Goal: Task Accomplishment & Management: Manage account settings

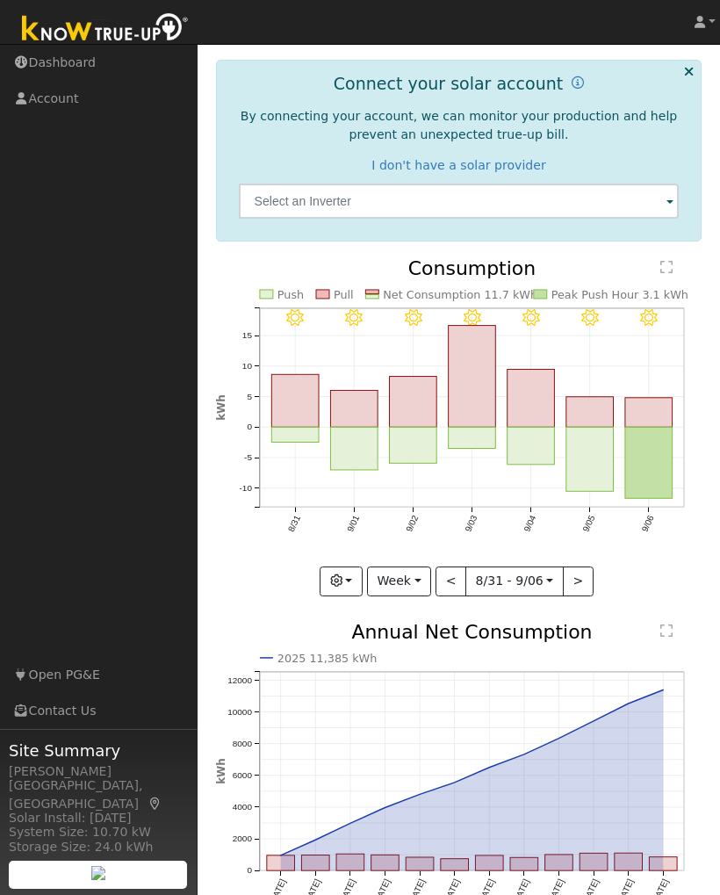
scroll to position [130, 0]
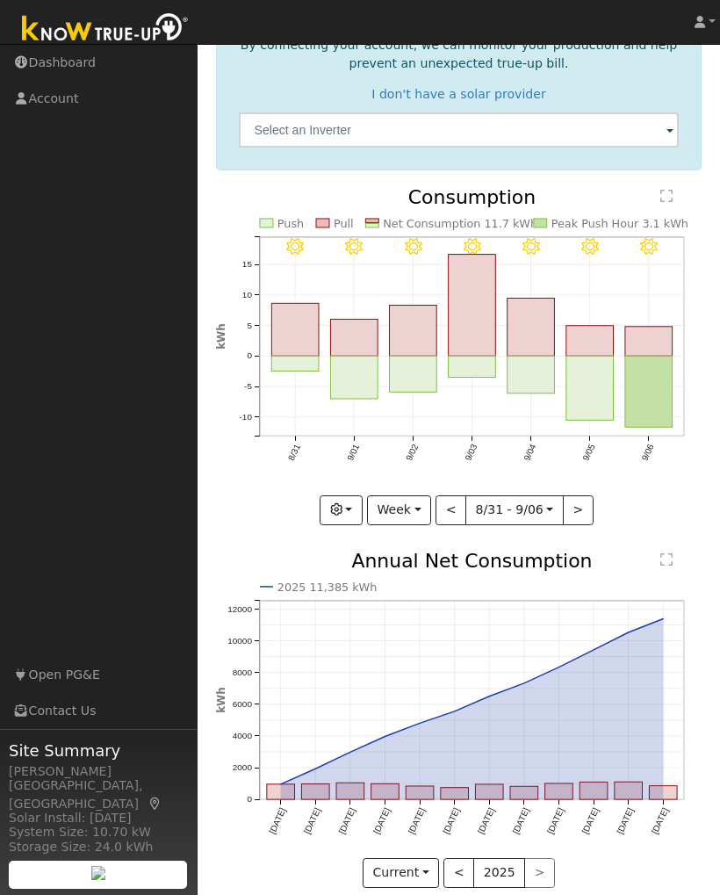
click at [461, 866] on button "<" at bounding box center [459, 873] width 31 height 30
click at [544, 871] on button ">" at bounding box center [539, 873] width 31 height 30
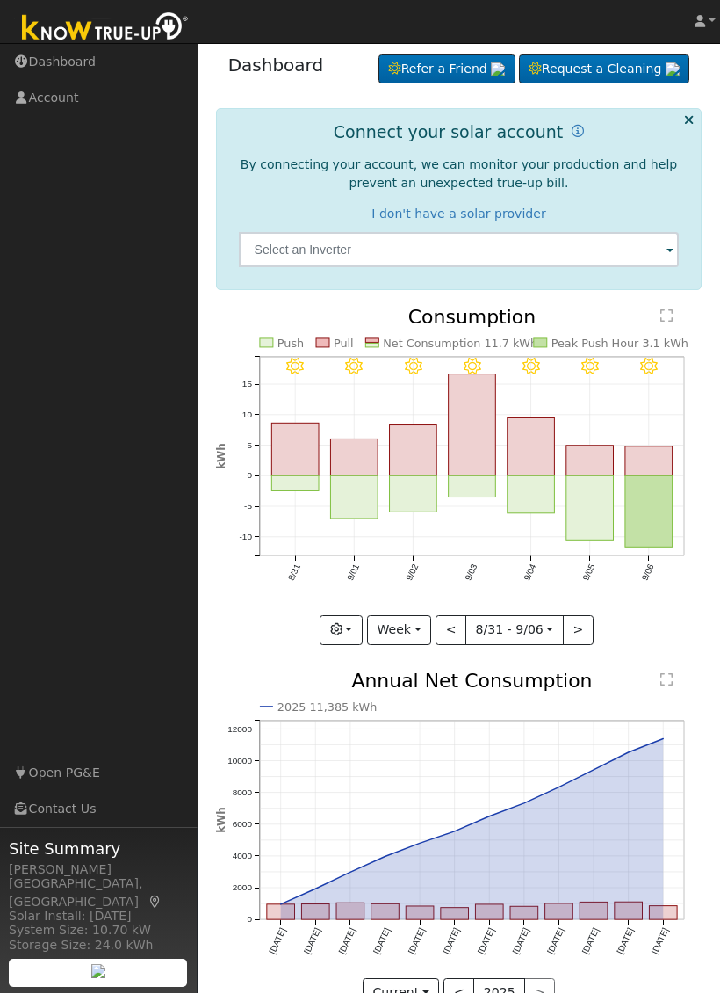
scroll to position [25, 0]
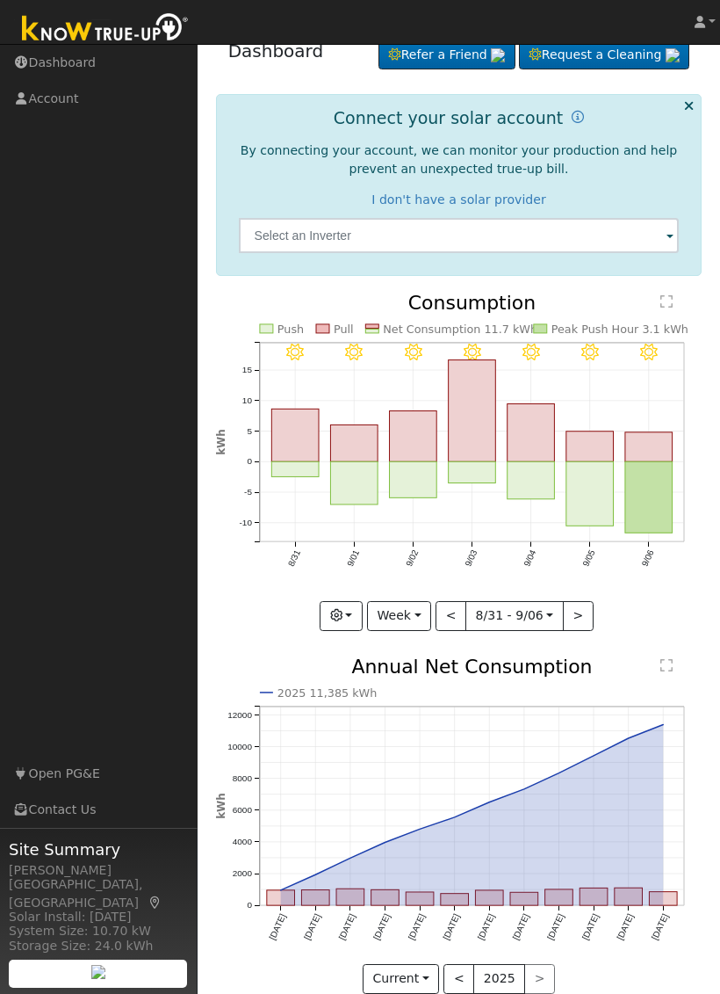
click at [425, 894] on button "Current" at bounding box center [401, 979] width 77 height 30
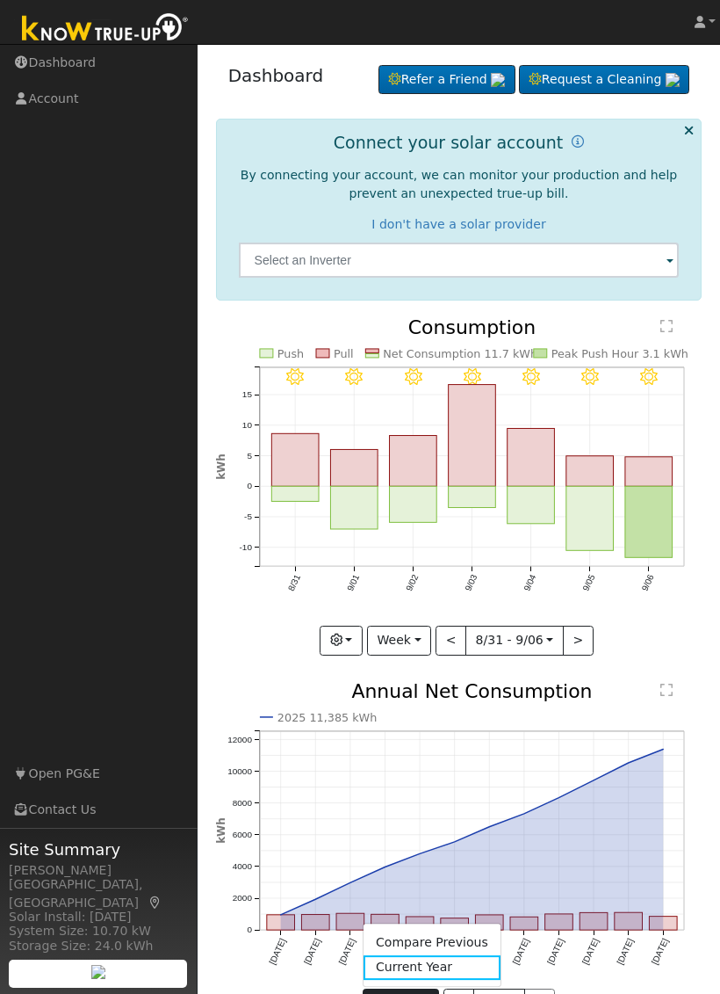
click at [466, 894] on link "Compare Previous" at bounding box center [432, 942] width 137 height 25
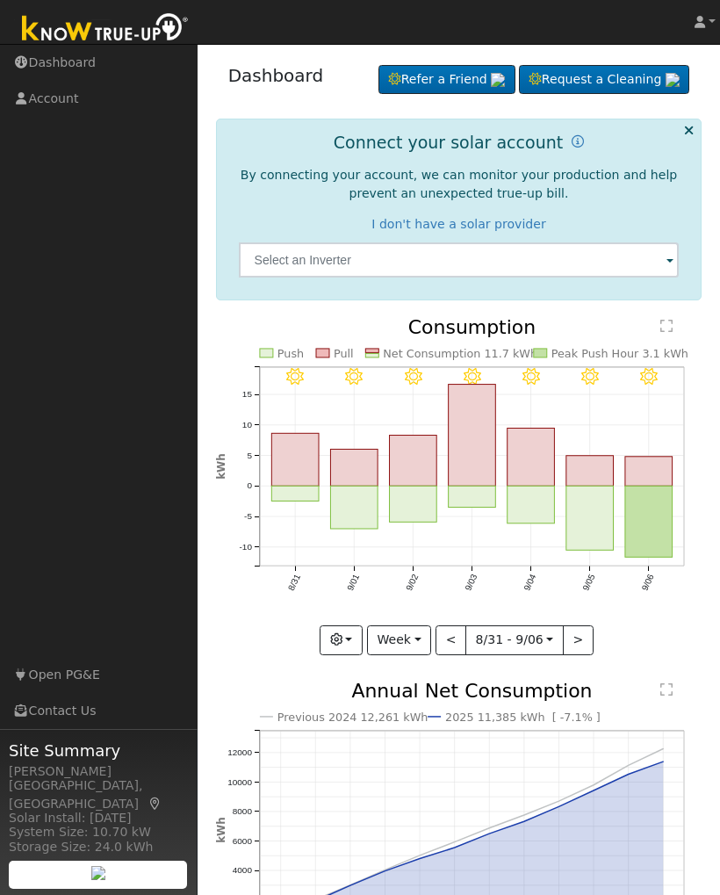
click at [583, 643] on button ">" at bounding box center [578, 640] width 31 height 30
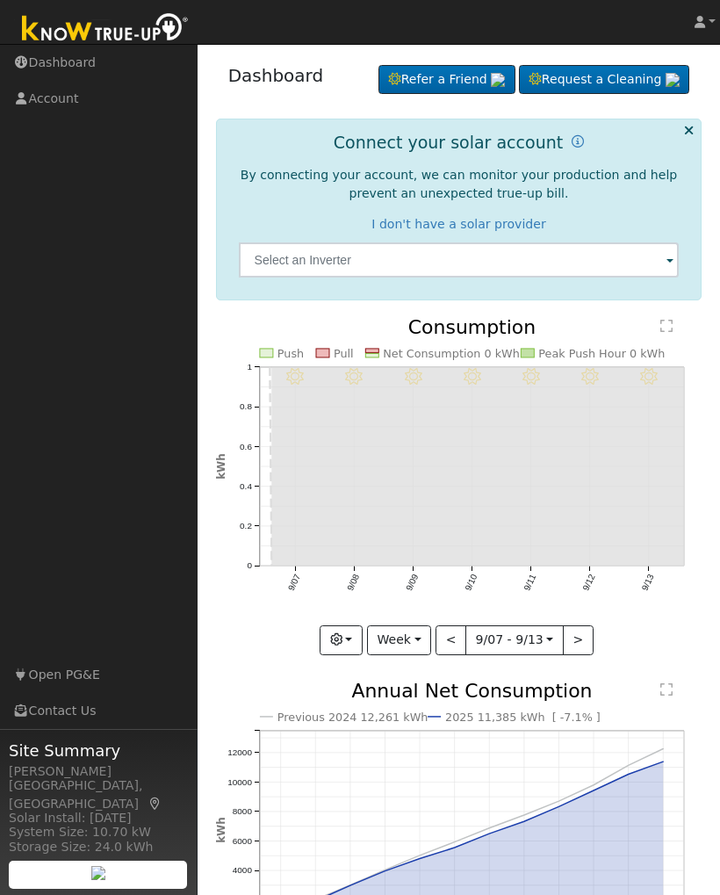
click at [457, 638] on button "<" at bounding box center [451, 640] width 31 height 30
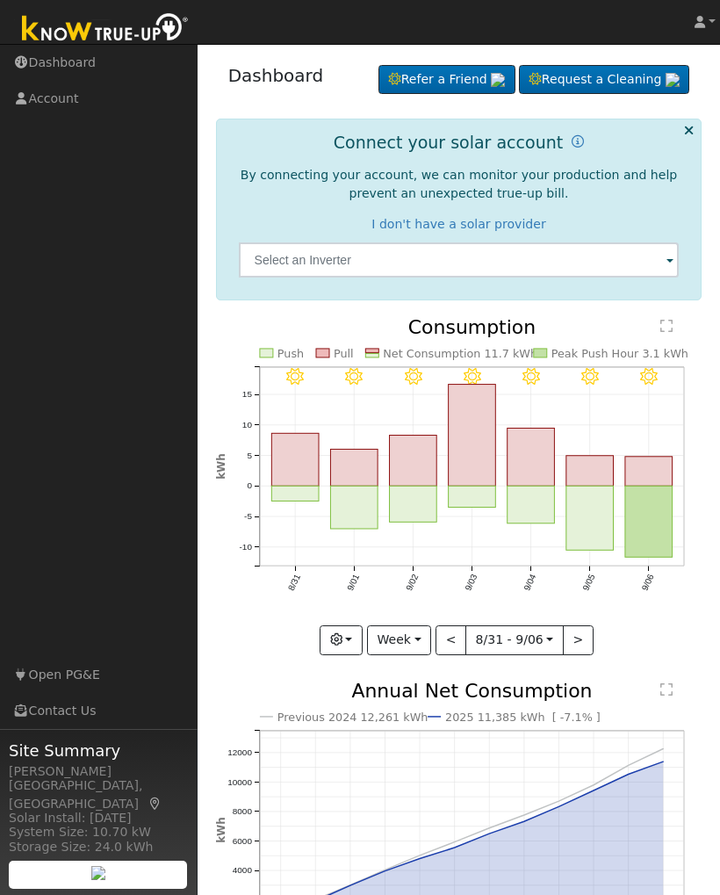
click at [457, 638] on button "<" at bounding box center [451, 640] width 31 height 30
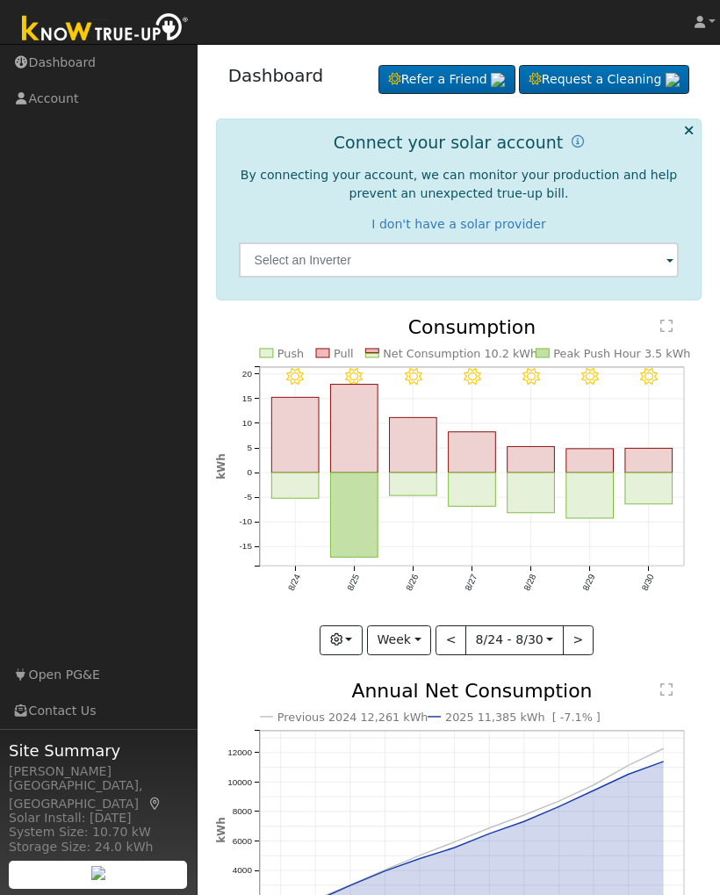
click at [453, 638] on button "<" at bounding box center [451, 640] width 31 height 30
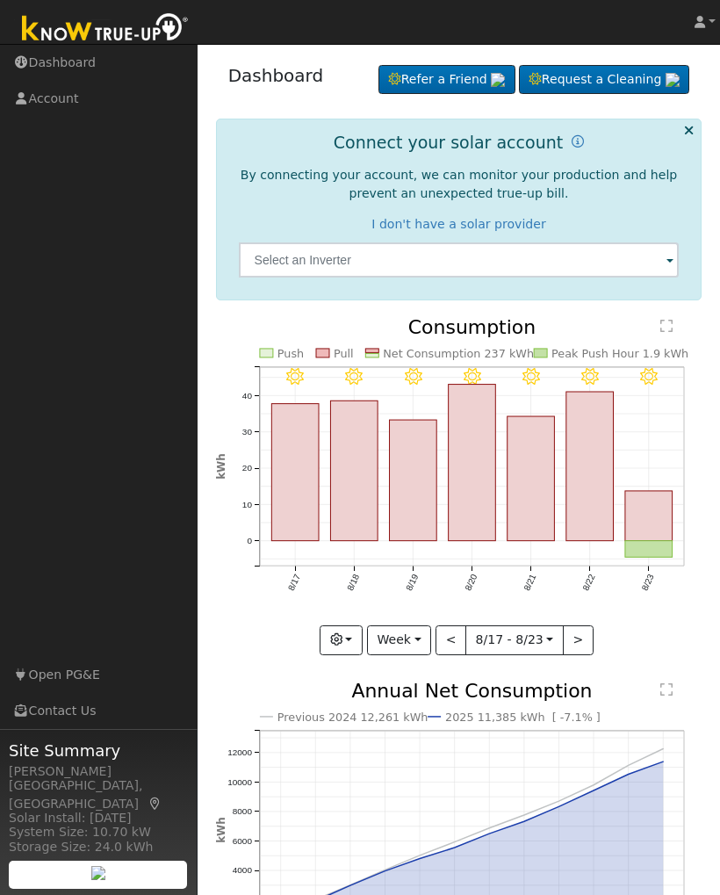
click at [580, 636] on button ">" at bounding box center [578, 640] width 31 height 30
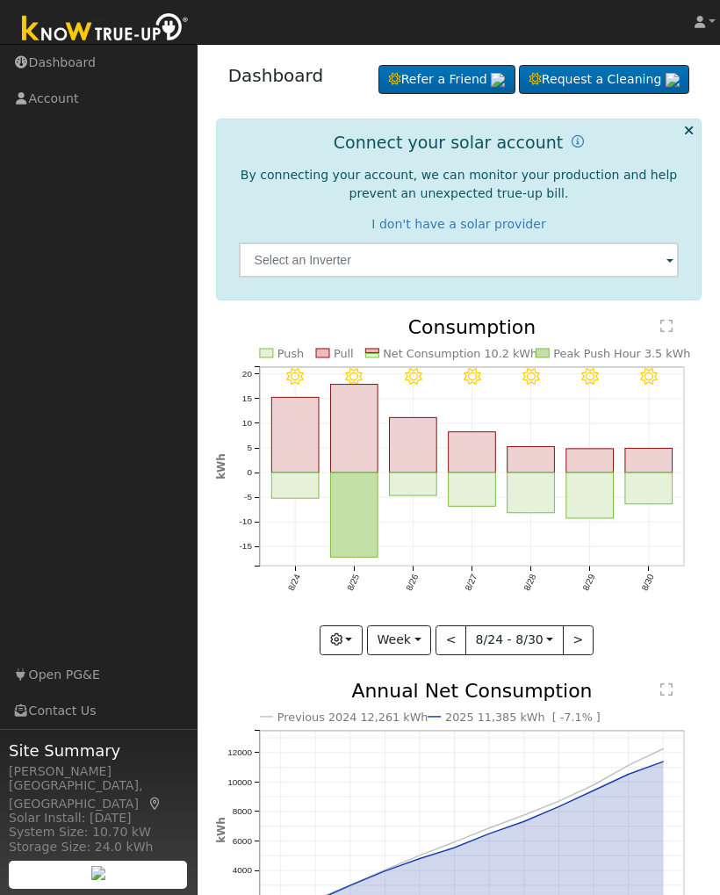
click at [581, 638] on button ">" at bounding box center [578, 640] width 31 height 30
type input "[DATE]"
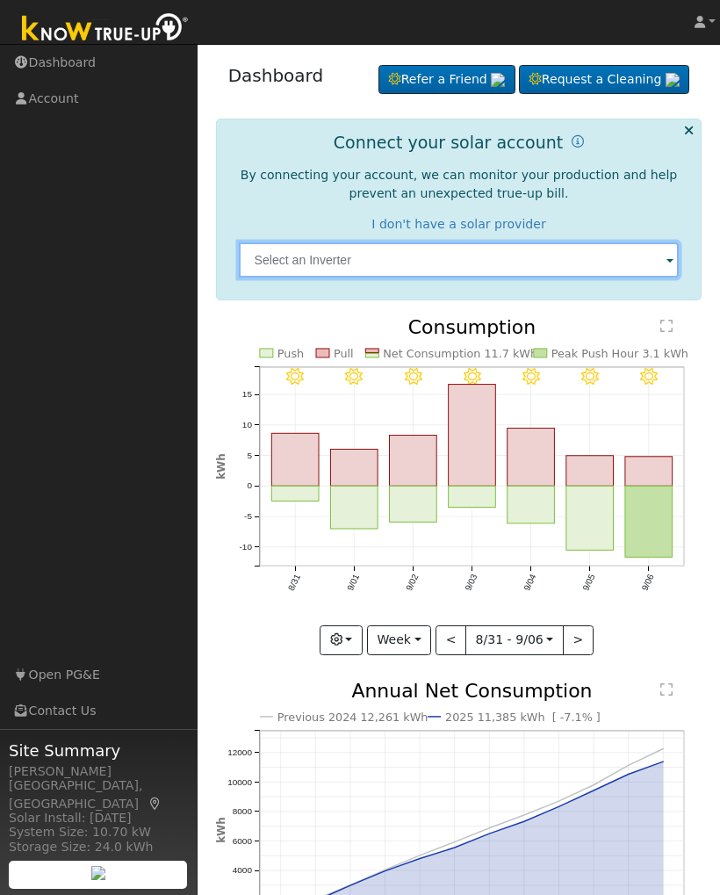
click at [647, 266] on input "text" at bounding box center [459, 259] width 441 height 35
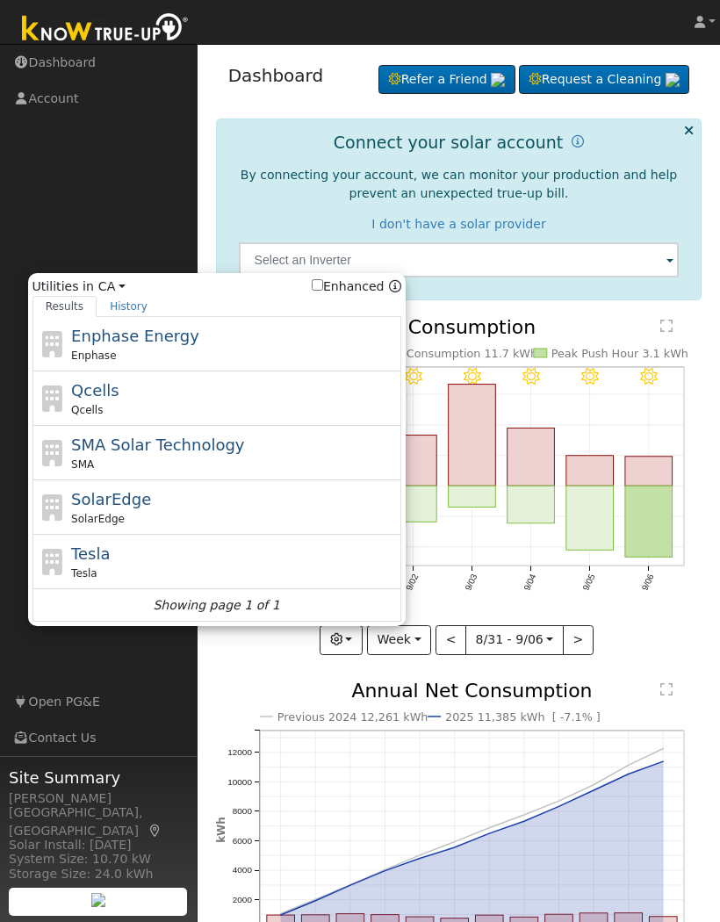
click at [632, 375] on icon "9/06 - Clear 9/05 - Clear 9/04 - Clear 9/03 - Clear 9/02 - MostlyClear 9/01 - C…" at bounding box center [459, 481] width 487 height 326
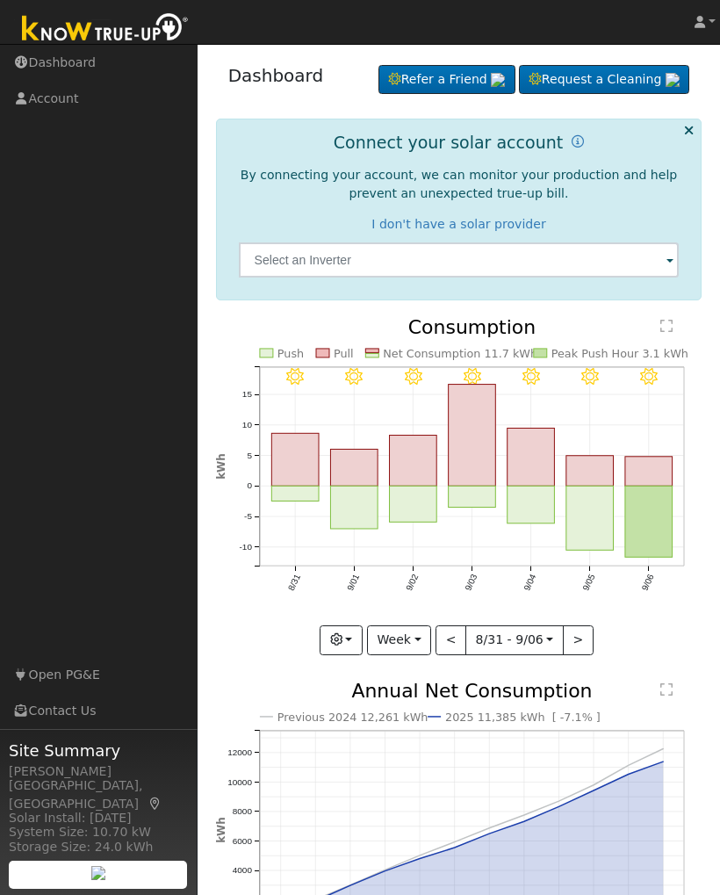
click at [58, 102] on link "Account" at bounding box center [99, 99] width 198 height 36
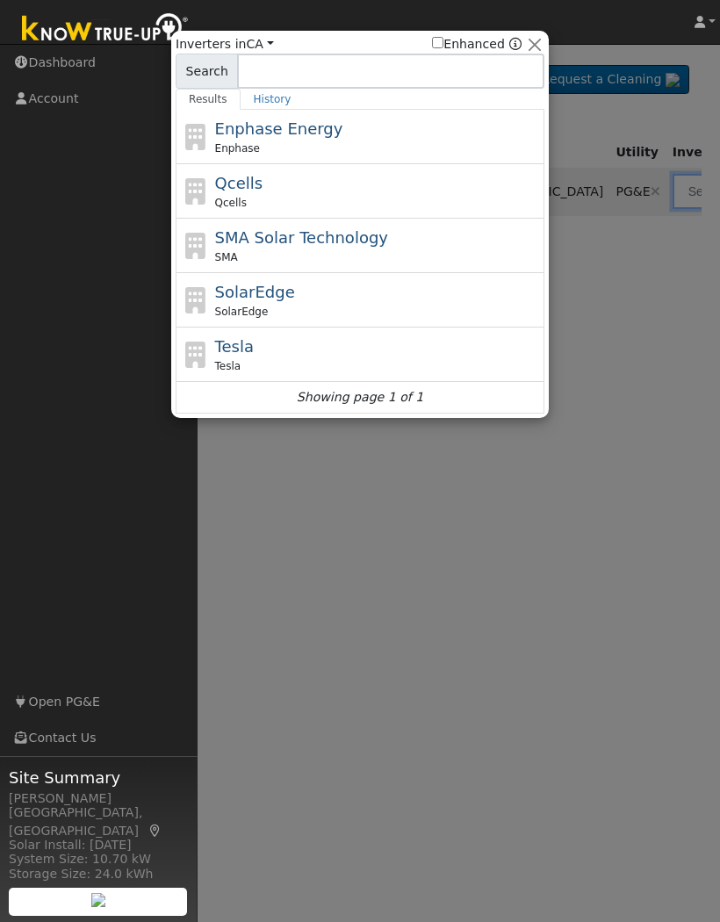
click at [614, 362] on div at bounding box center [360, 461] width 720 height 922
